Goal: Transaction & Acquisition: Purchase product/service

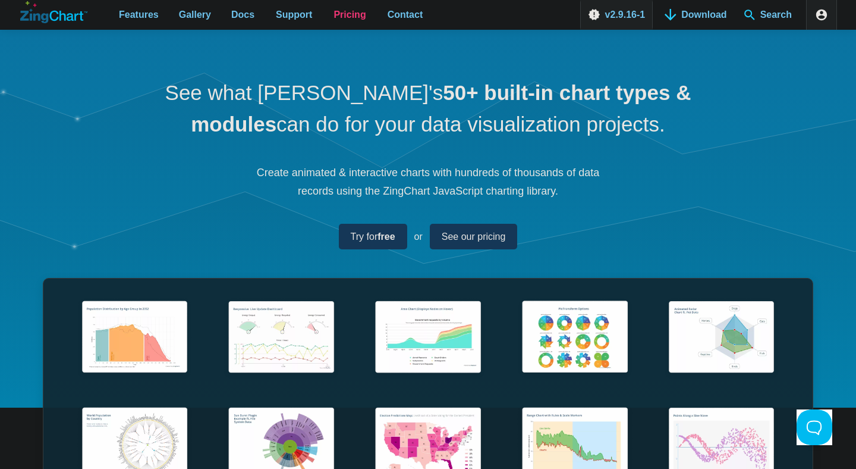
click at [343, 2] on link "Pricing" at bounding box center [350, 15] width 42 height 30
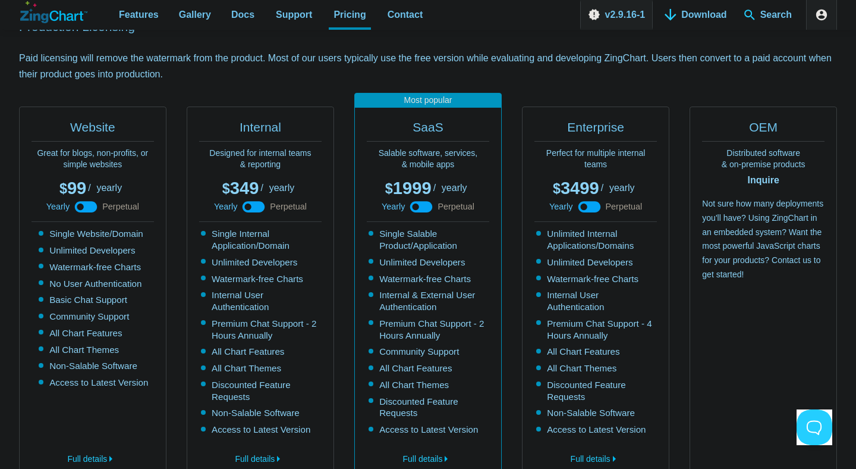
click at [90, 205] on use "App Content" at bounding box center [86, 206] width 23 height 11
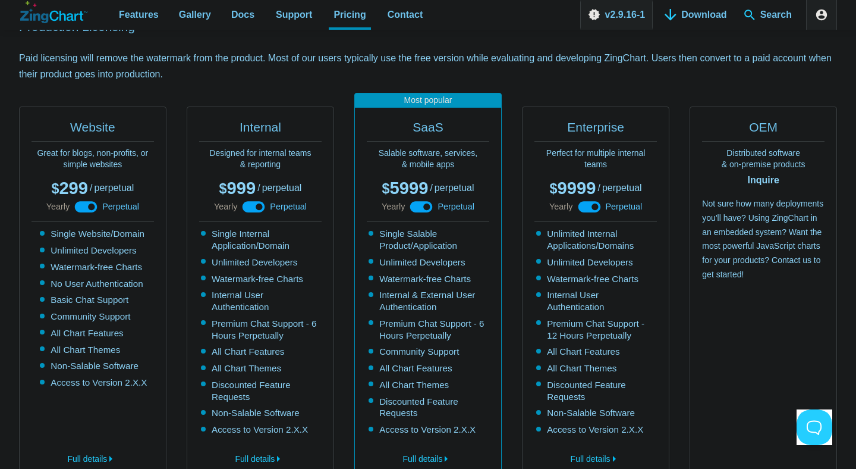
click at [90, 205] on icon "App Content" at bounding box center [86, 206] width 27 height 27
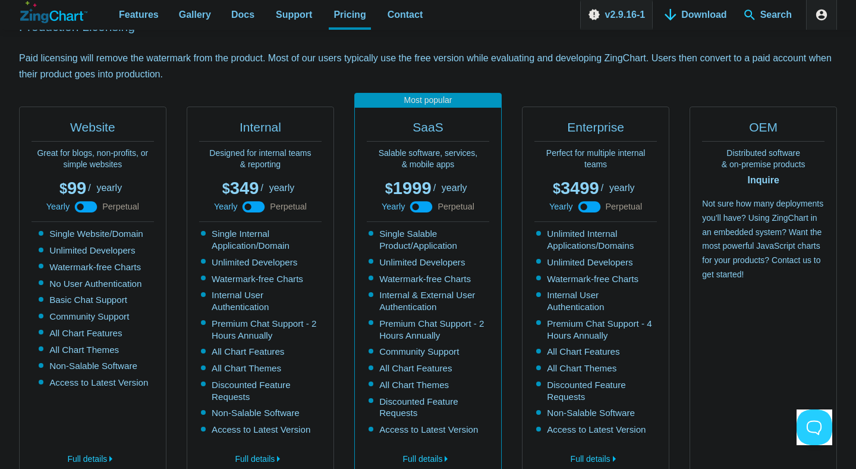
click at [90, 205] on use "App Content" at bounding box center [86, 206] width 23 height 11
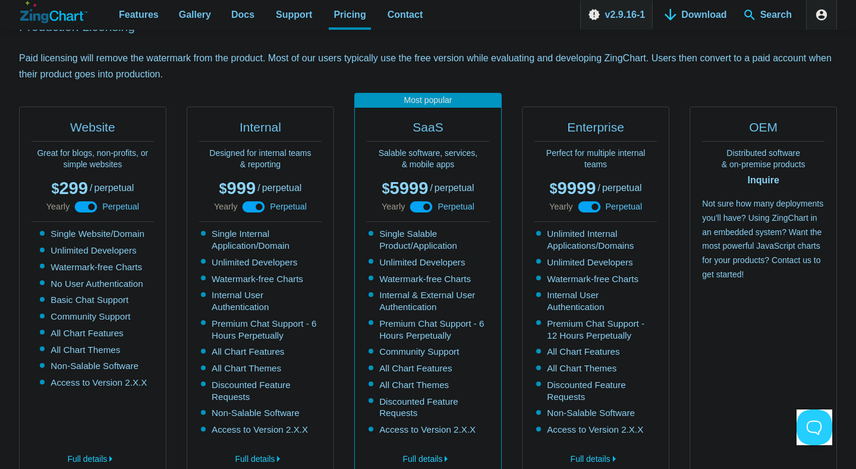
click at [90, 205] on icon "App Content" at bounding box center [86, 206] width 27 height 27
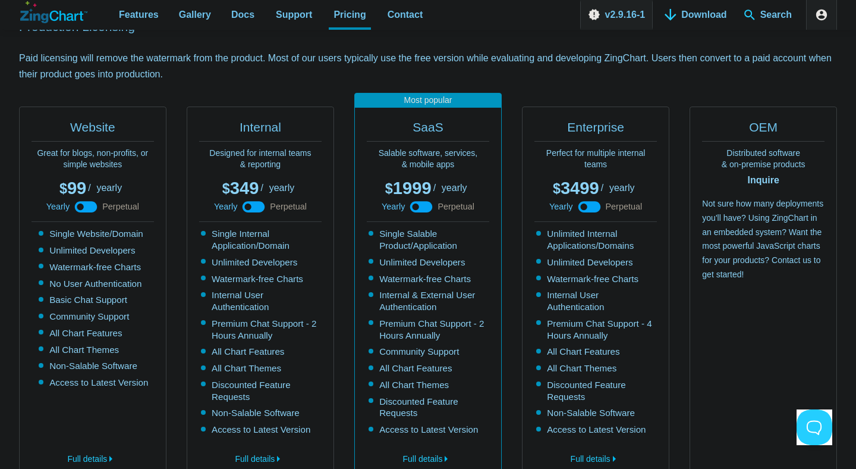
click at [90, 205] on use "App Content" at bounding box center [86, 206] width 23 height 11
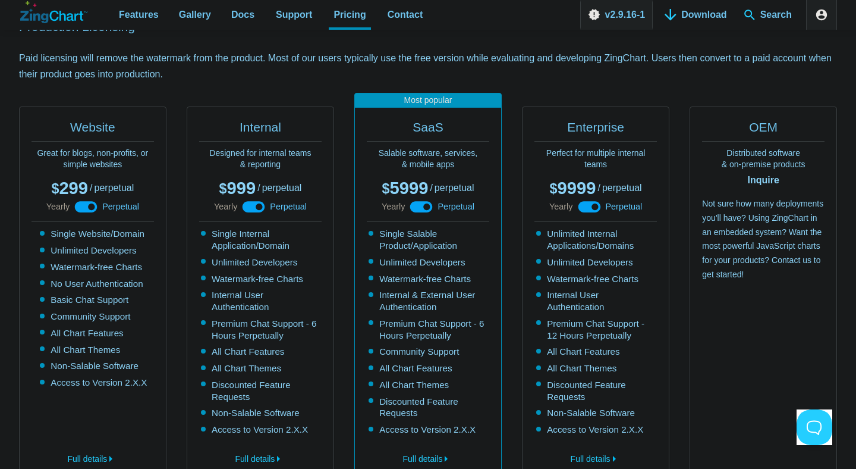
click at [90, 205] on icon "App Content" at bounding box center [86, 206] width 27 height 27
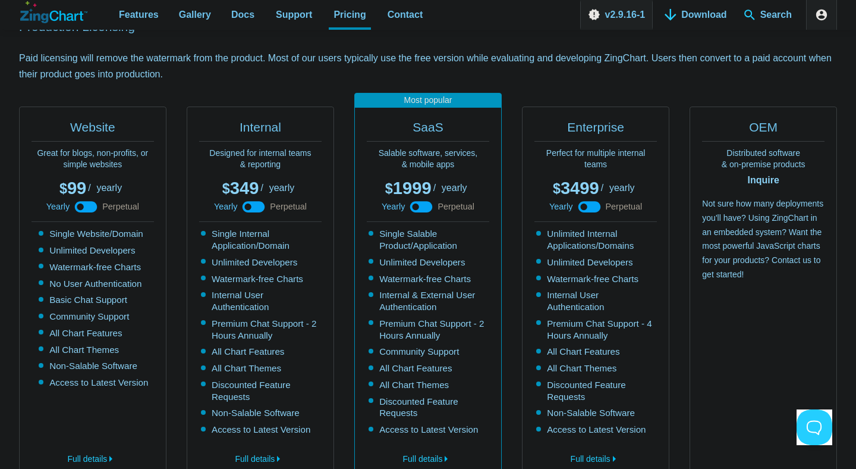
click at [90, 205] on use "App Content" at bounding box center [86, 206] width 23 height 11
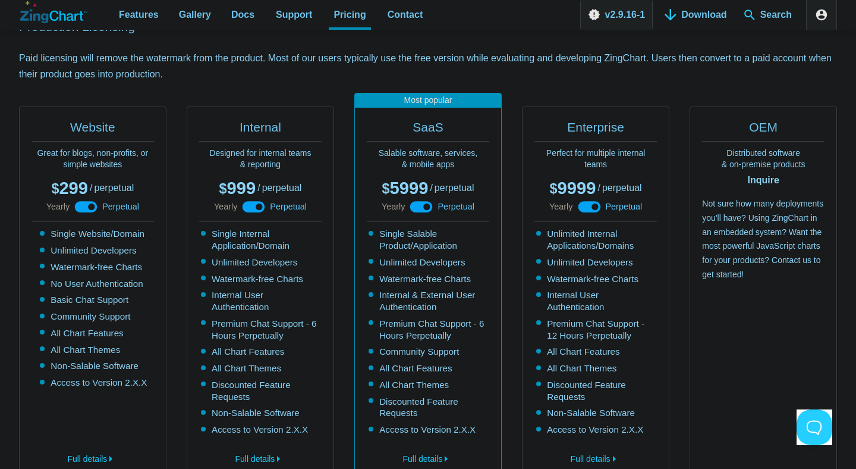
click at [90, 205] on icon "App Content" at bounding box center [86, 206] width 27 height 27
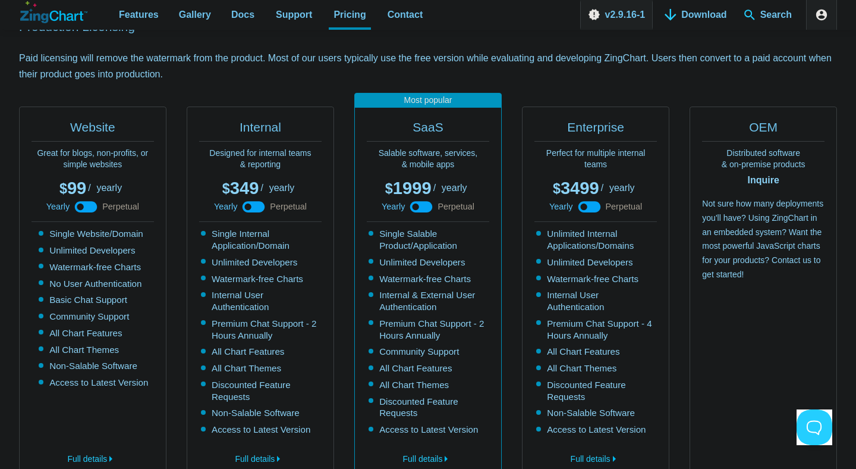
click at [90, 205] on use "App Content" at bounding box center [86, 206] width 23 height 11
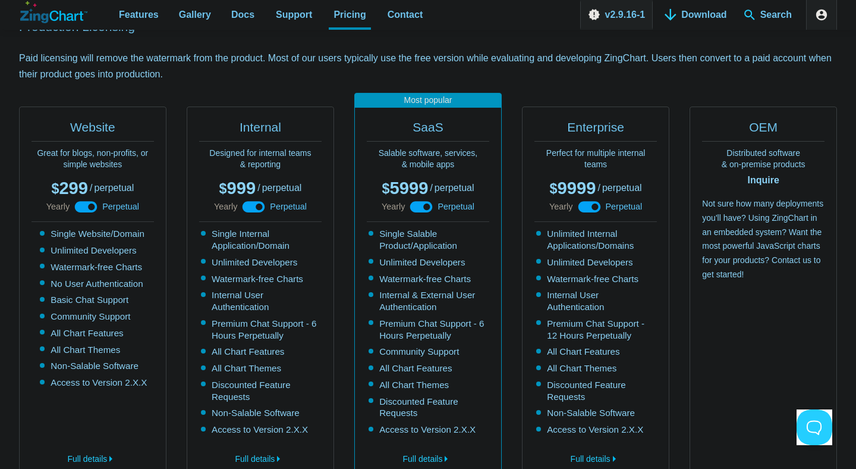
click at [418, 202] on use "App Content" at bounding box center [421, 206] width 23 height 11
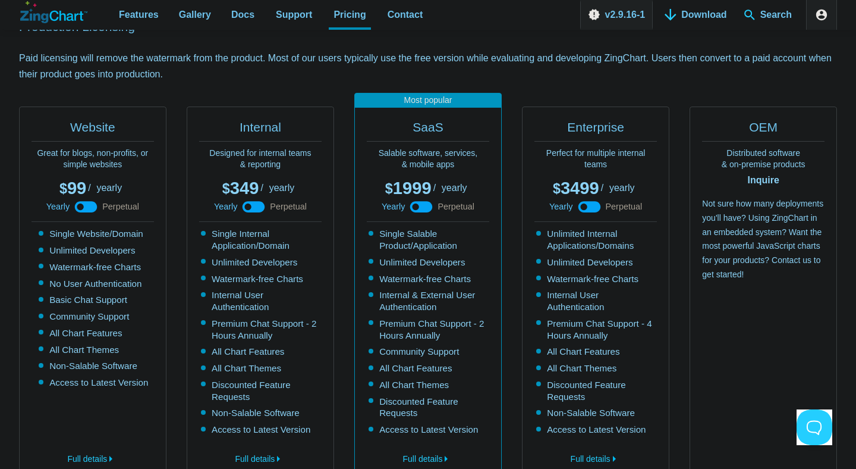
click at [418, 203] on use "App Content" at bounding box center [421, 206] width 23 height 11
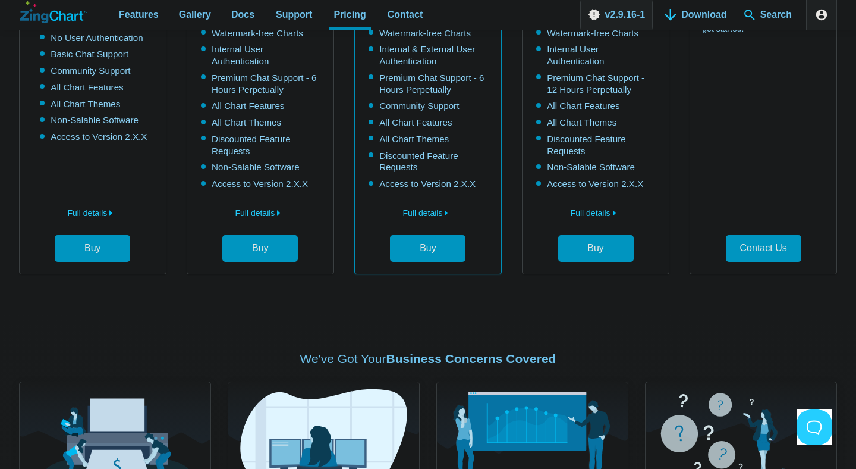
scroll to position [553, 0]
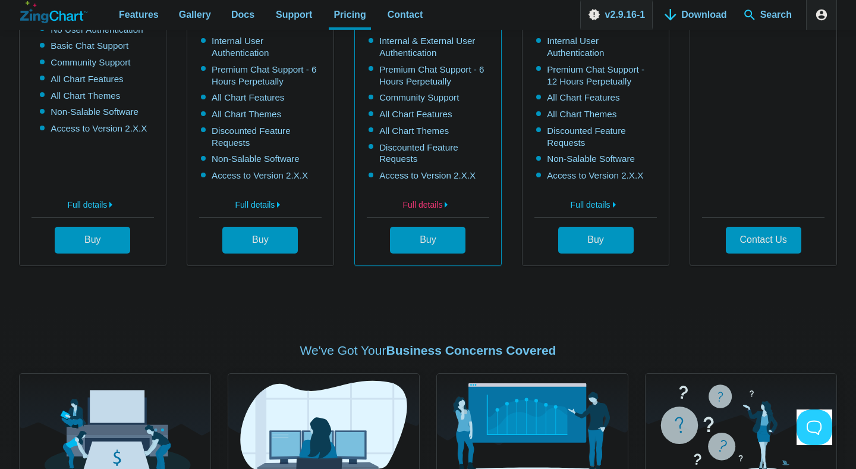
click at [426, 203] on link "Full details" at bounding box center [428, 202] width 123 height 19
